Goal: Information Seeking & Learning: Learn about a topic

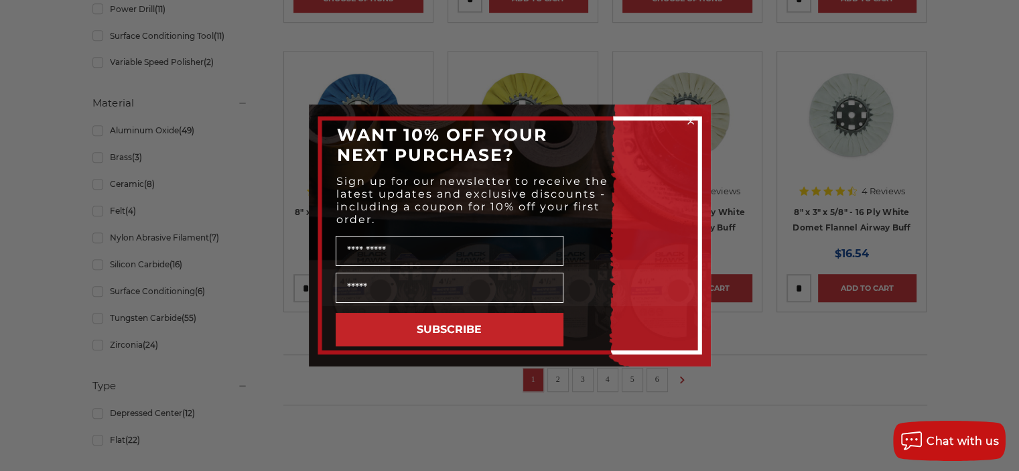
scroll to position [882, 0]
click at [689, 122] on icon "Close dialog" at bounding box center [690, 121] width 5 height 5
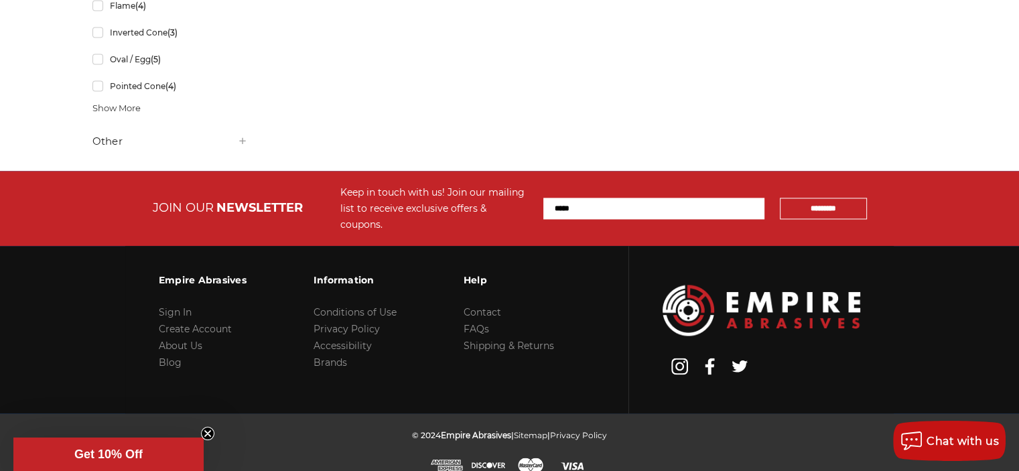
scroll to position [1977, 0]
click at [194, 339] on link "About Us" at bounding box center [181, 345] width 44 height 12
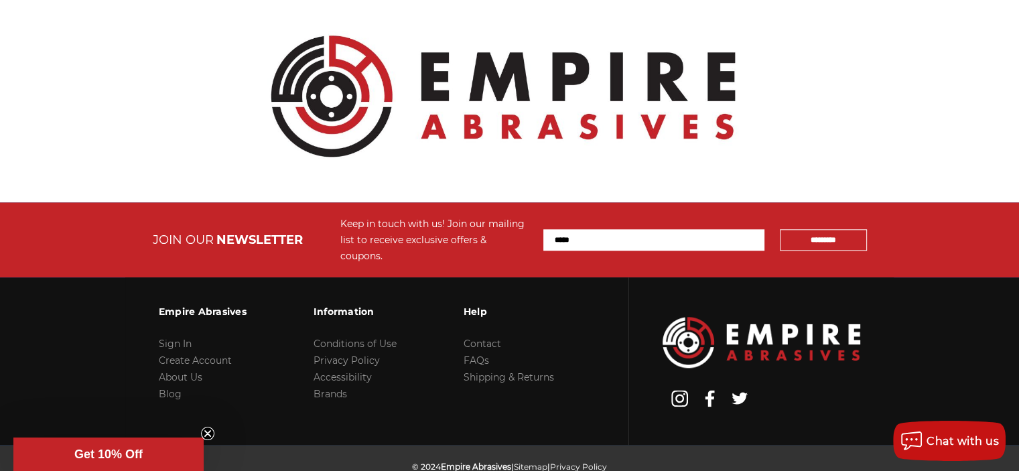
scroll to position [1555, 0]
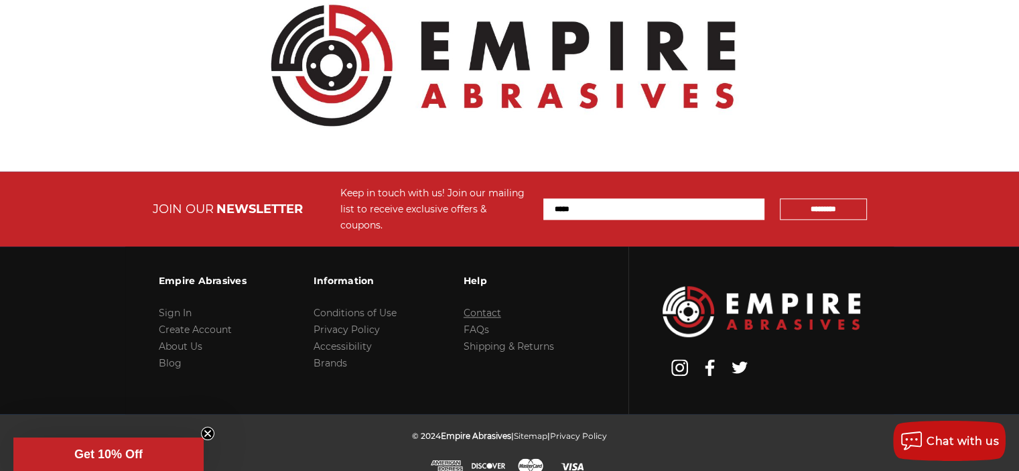
click at [476, 307] on link "Contact" at bounding box center [483, 313] width 38 height 12
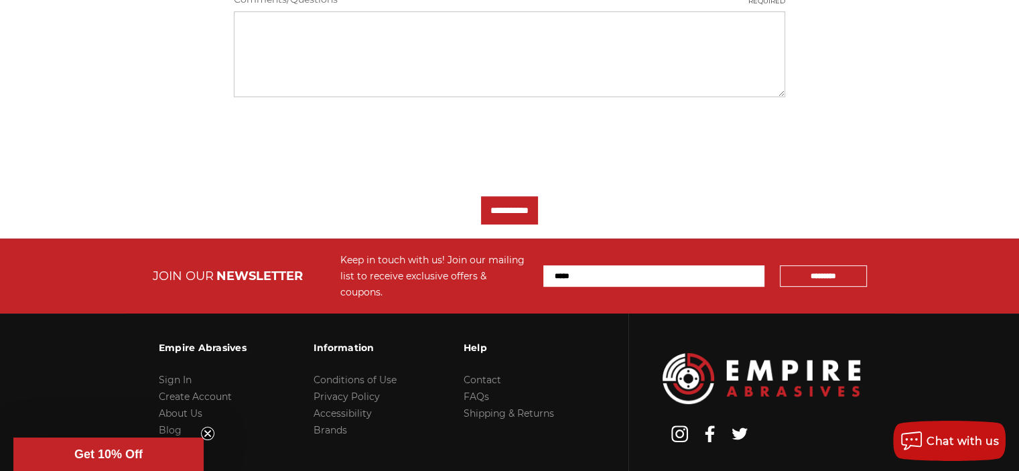
scroll to position [665, 0]
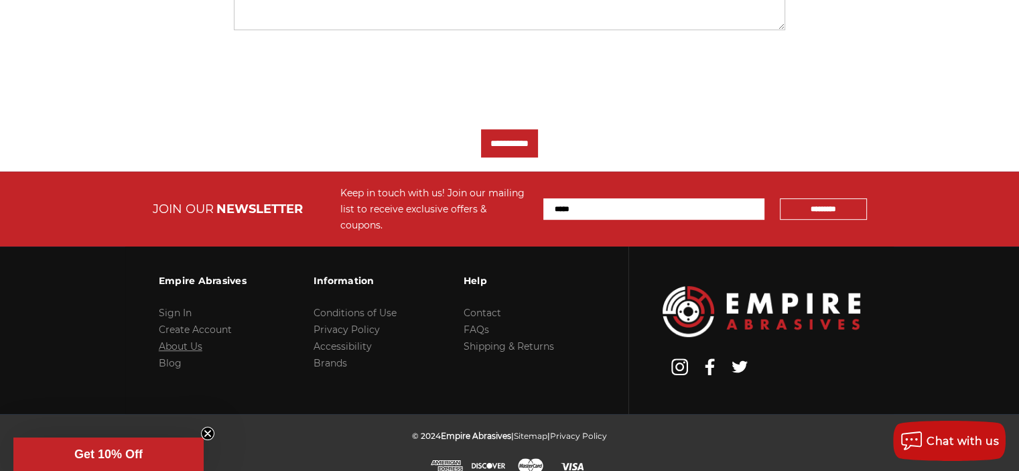
click at [178, 340] on link "About Us" at bounding box center [181, 346] width 44 height 12
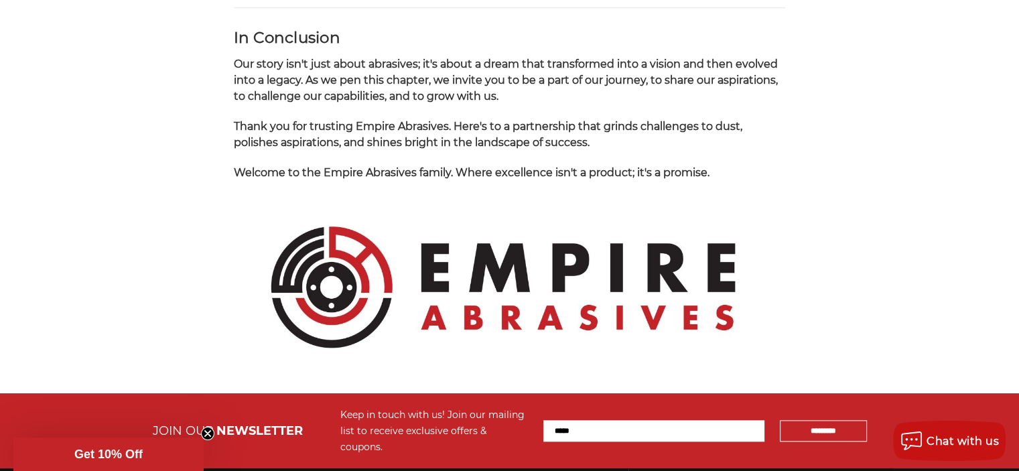
scroll to position [1555, 0]
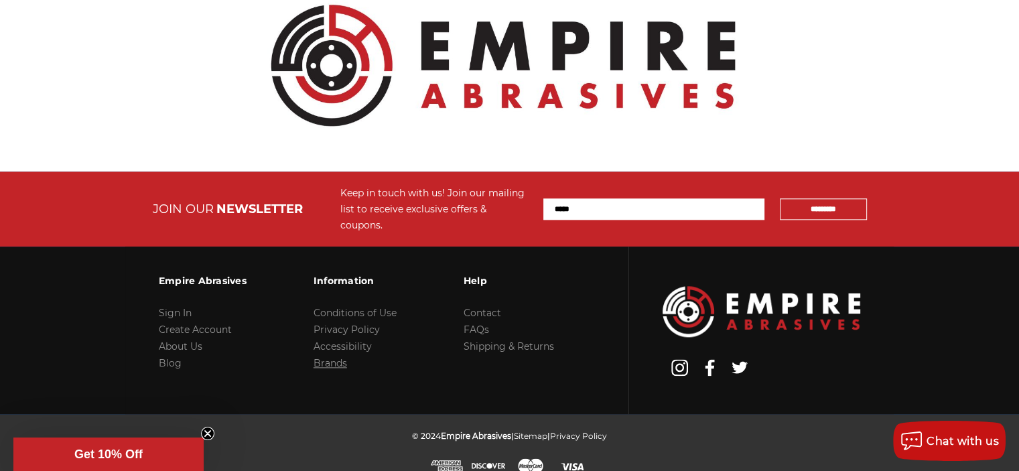
click at [335, 357] on link "Brands" at bounding box center [330, 363] width 33 height 12
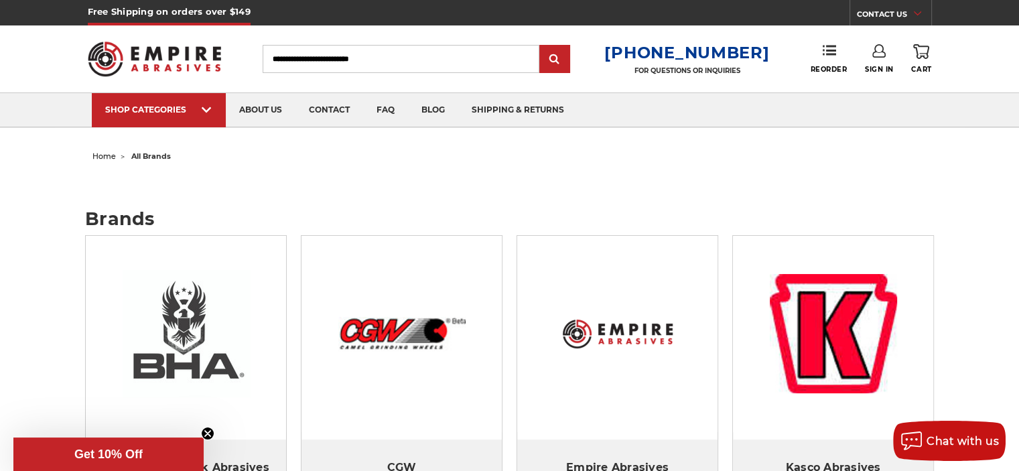
click at [162, 333] on img at bounding box center [186, 333] width 127 height 127
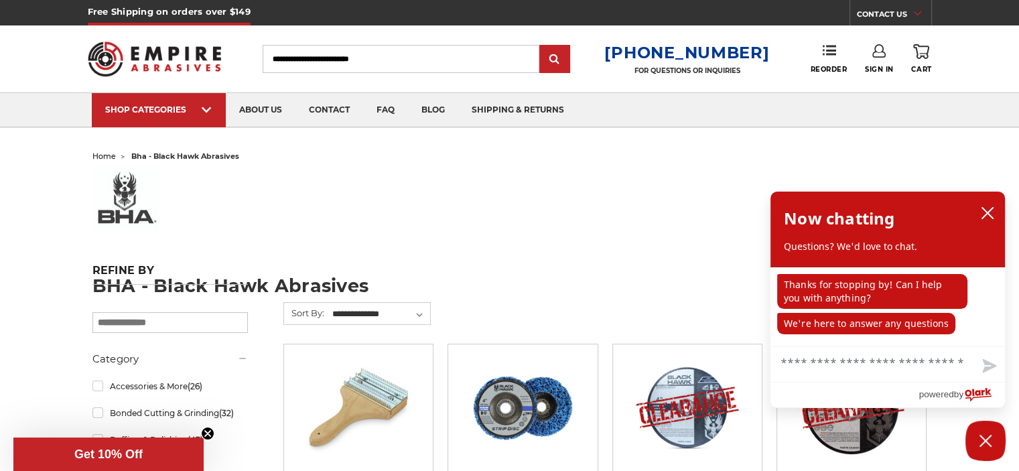
click at [908, 15] on link "CONTACT US" at bounding box center [894, 16] width 74 height 19
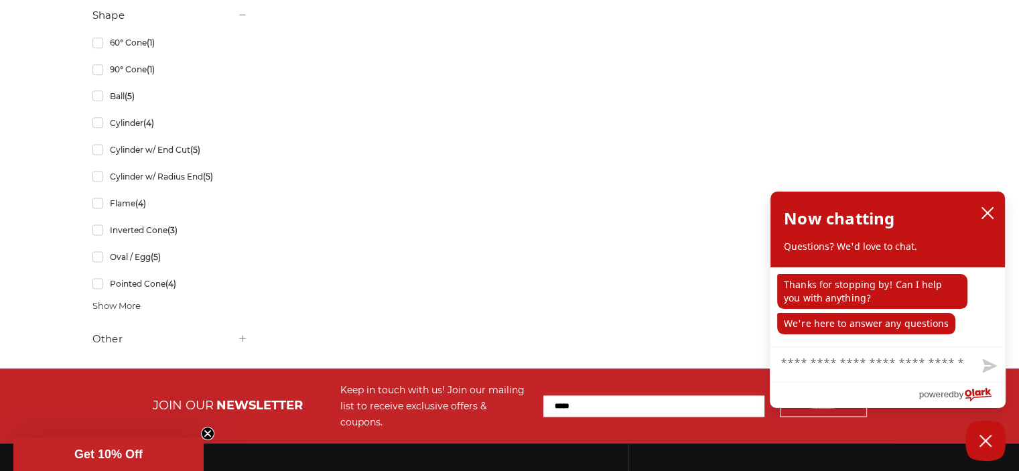
scroll to position [1977, 0]
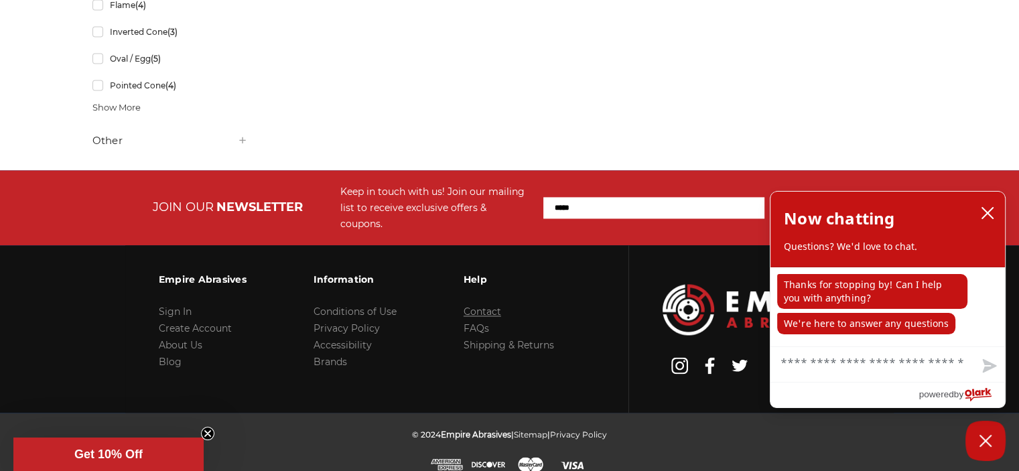
click at [473, 305] on link "Contact" at bounding box center [483, 311] width 38 height 12
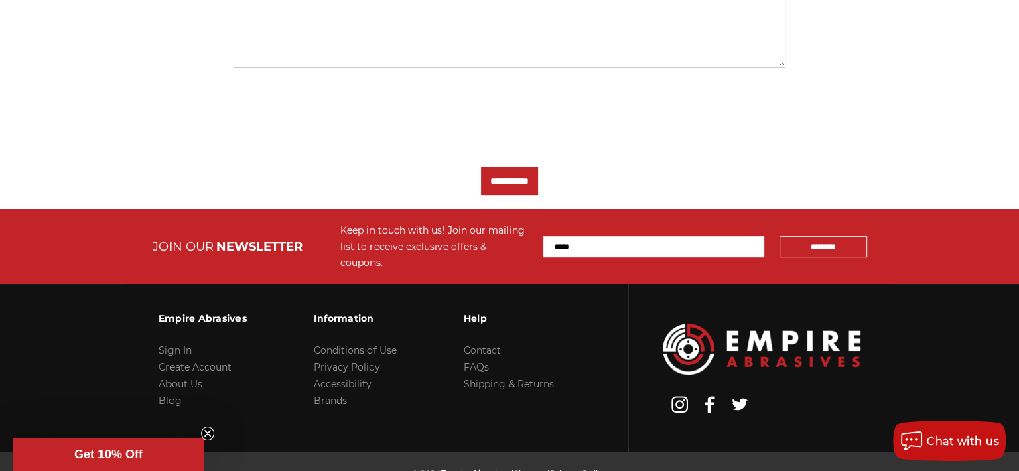
scroll to position [665, 0]
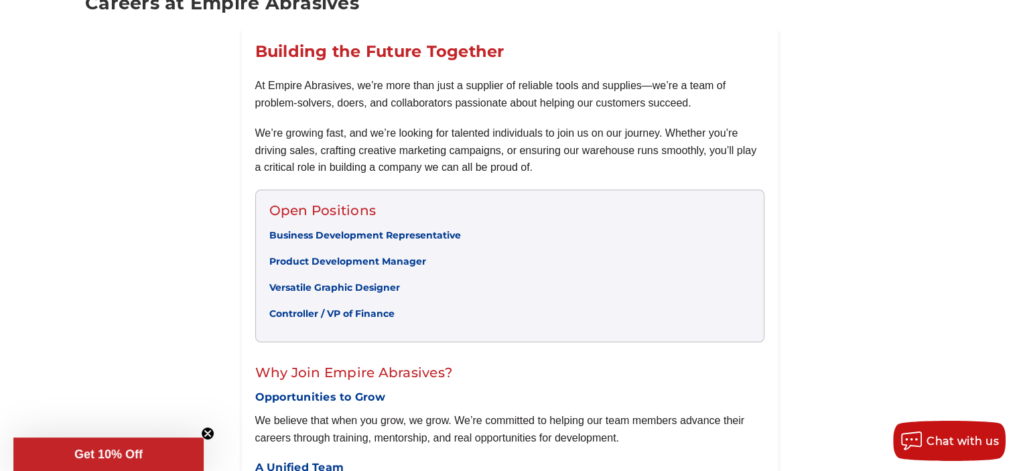
scroll to position [214, 0]
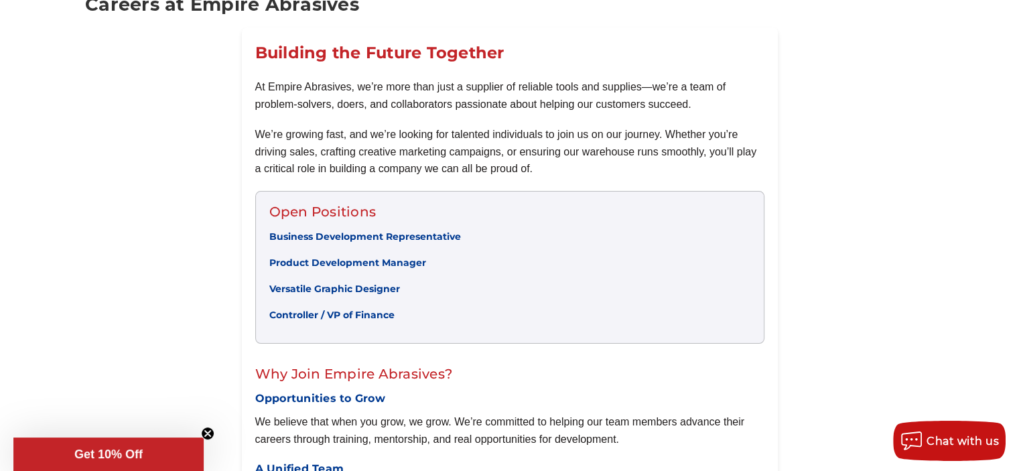
click at [403, 262] on link "Product Development Manager" at bounding box center [347, 263] width 157 height 12
